Goal: Task Accomplishment & Management: Complete application form

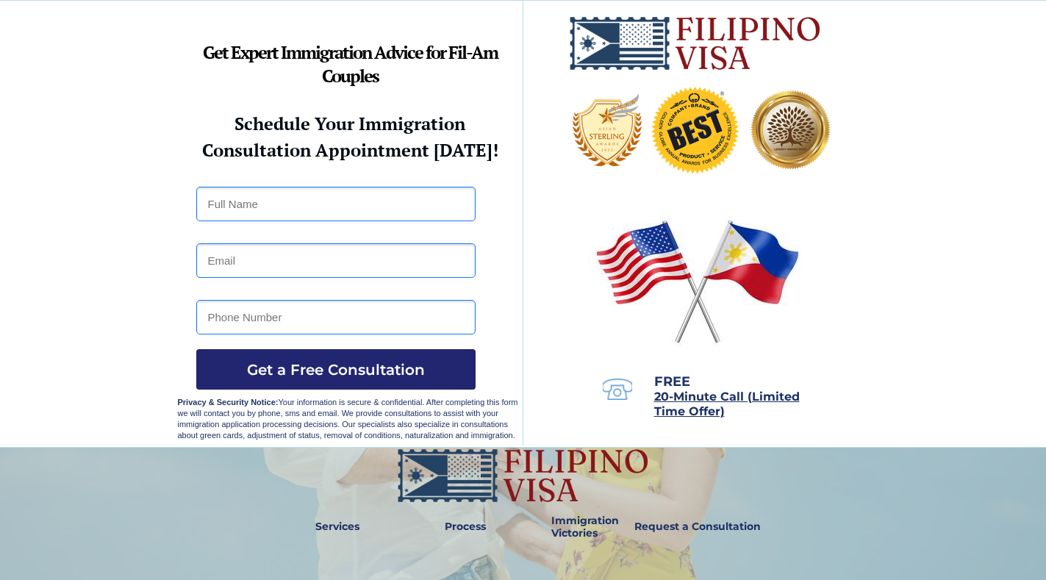
click at [245, 201] on input "text" at bounding box center [335, 204] width 279 height 35
type input "Juana Capulong Gonzales"
type input "helenreloso@yahoo.com"
click at [283, 313] on input "tel" at bounding box center [335, 317] width 279 height 35
type input "09650886364"
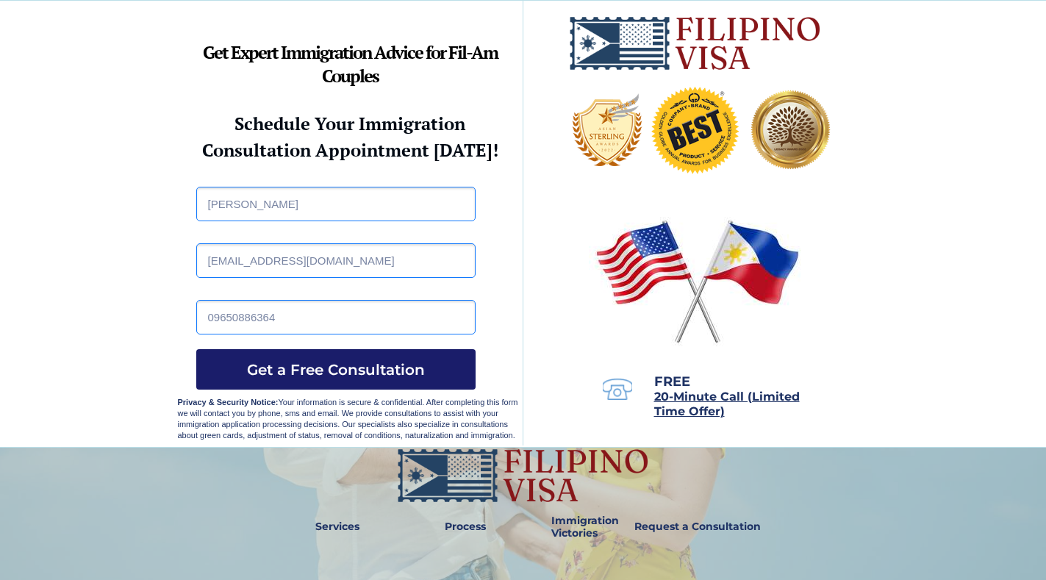
click at [347, 367] on span "Get a Free Consultation" at bounding box center [335, 370] width 279 height 18
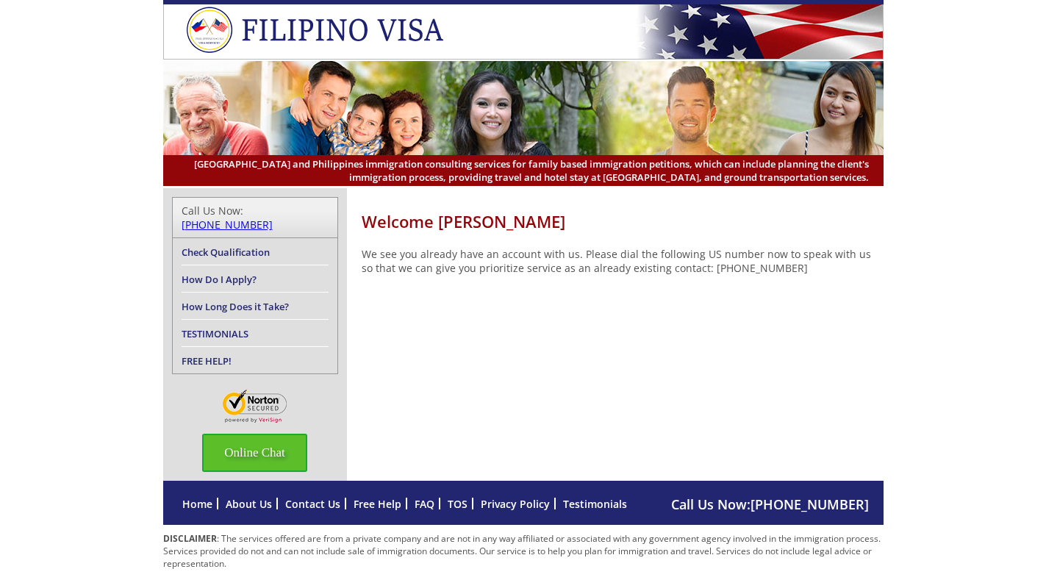
click at [265, 445] on span "Online Chat" at bounding box center [254, 453] width 105 height 38
click at [248, 439] on span "Online Chat" at bounding box center [254, 453] width 105 height 38
click at [1018, 209] on div at bounding box center [1022, 207] width 12 height 12
click at [266, 436] on span "Online Chat" at bounding box center [254, 453] width 105 height 38
click at [1016, 212] on div at bounding box center [1022, 207] width 12 height 12
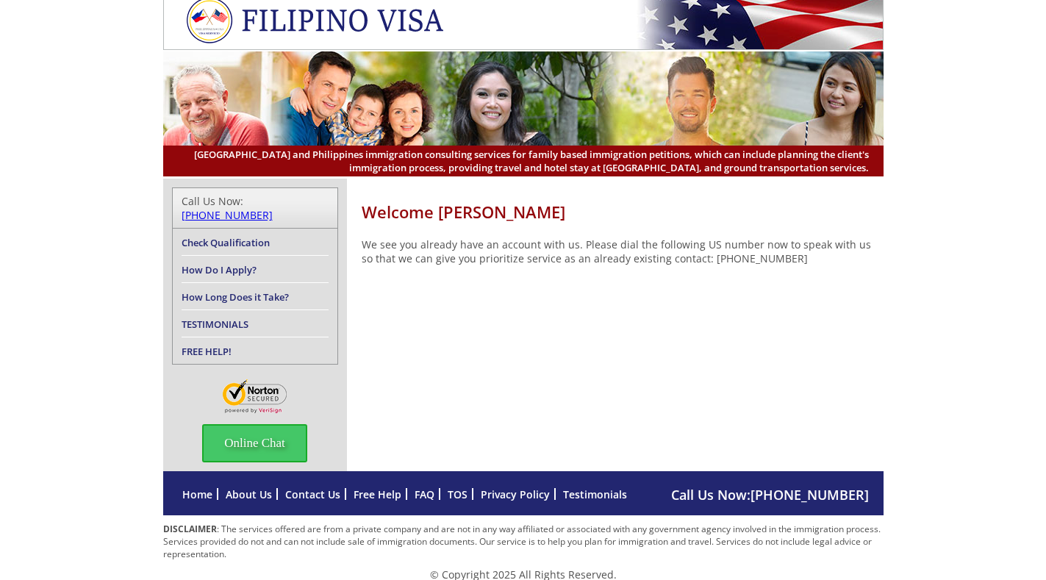
scroll to position [12, 0]
